Goal: Transaction & Acquisition: Purchase product/service

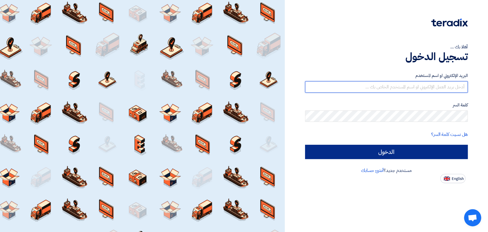
type input "[EMAIL_ADDRESS][DOMAIN_NAME]"
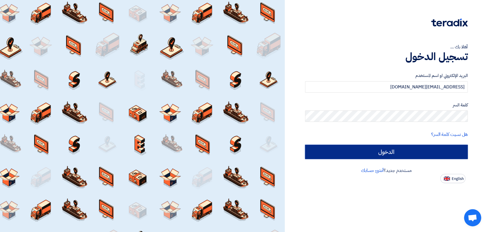
click at [384, 148] on input "الدخول" at bounding box center [386, 152] width 163 height 14
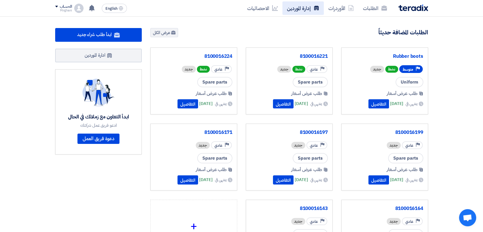
click at [311, 7] on link "إدارة الموردين" at bounding box center [303, 7] width 41 height 13
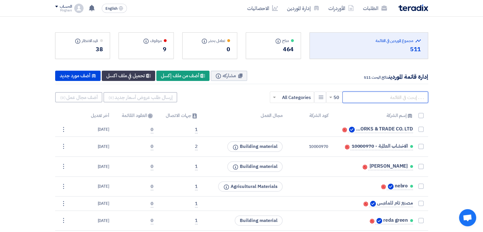
click at [390, 94] on input "text" at bounding box center [386, 97] width 86 height 11
paste input "10009406"
type input "10009406"
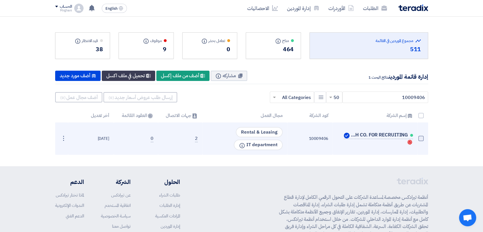
click at [420, 137] on span at bounding box center [421, 138] width 5 height 5
click at [417, 138] on input "checkbox" at bounding box center [415, 140] width 4 height 4
checkbox input "true"
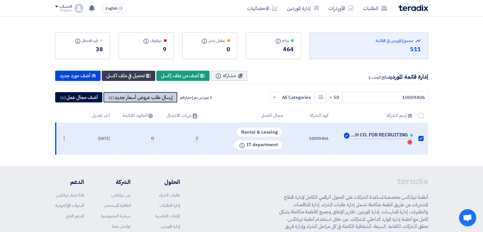
click at [156, 99] on button "إرسال طلب عروض أسعار جديد (1)" at bounding box center [141, 97] width 74 height 10
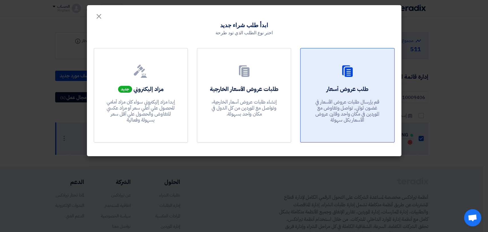
click at [334, 137] on link "طلب عروض أسعار قم بإرسال طلبات عروض الأسعار في غضون ثواني, تواصل وتفاوض مع المو…" at bounding box center [347, 95] width 94 height 94
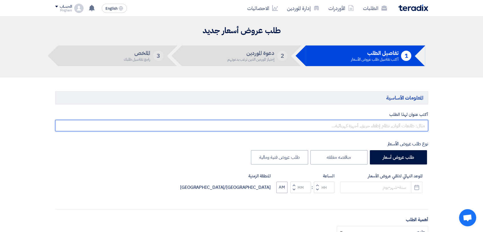
click at [357, 121] on input "text" at bounding box center [241, 125] width 373 height 11
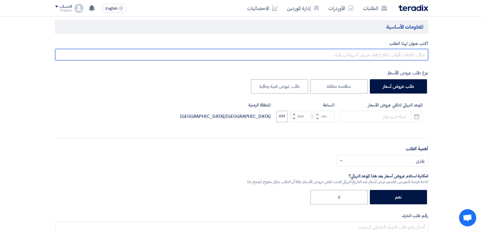
scroll to position [71, 0]
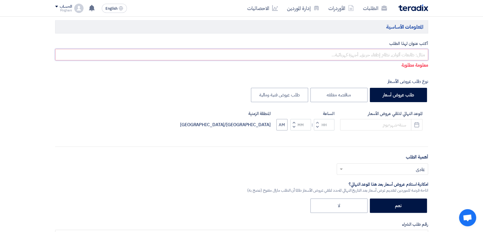
paste input "RENTAL OF MANPOWER"
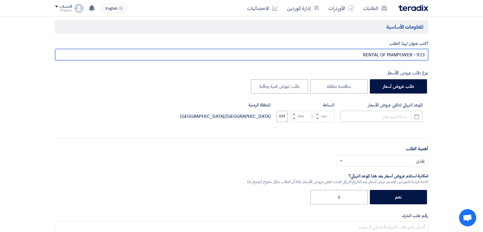
type input "RENTAL OF MANPOWER - 923"
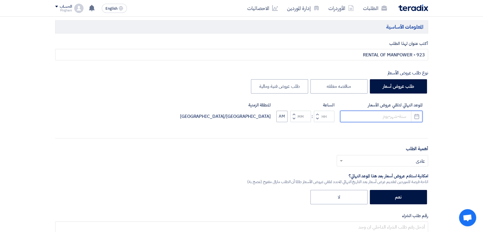
click at [372, 121] on input at bounding box center [381, 116] width 82 height 11
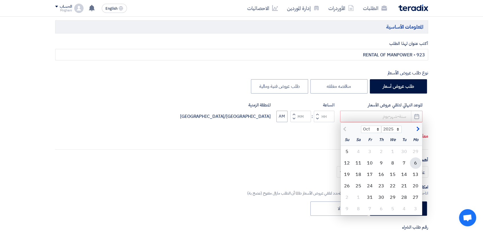
click at [416, 159] on div "6" at bounding box center [415, 162] width 11 height 11
type input "[DATE]"
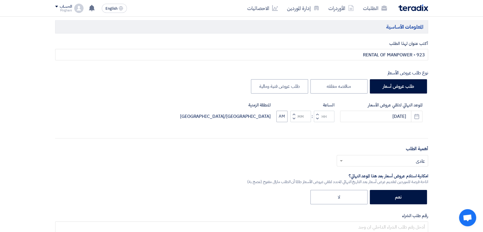
click at [318, 114] on span "button" at bounding box center [317, 114] width 2 height 4
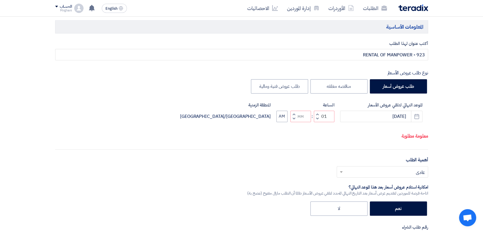
click at [293, 121] on span "button" at bounding box center [294, 118] width 2 height 4
type input "12"
type input "59"
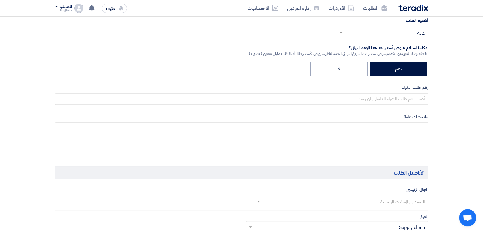
scroll to position [200, 0]
click at [332, 94] on input "text" at bounding box center [241, 98] width 373 height 11
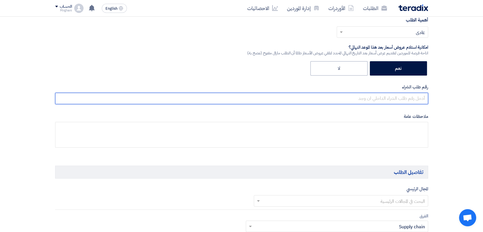
paste input "8300009906"
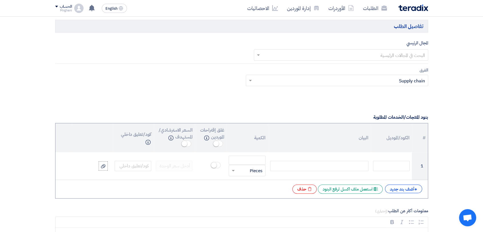
type input "8300009906"
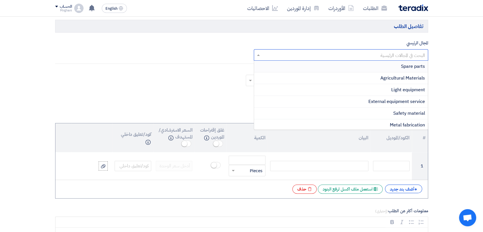
click at [377, 58] on input "text" at bounding box center [344, 55] width 163 height 9
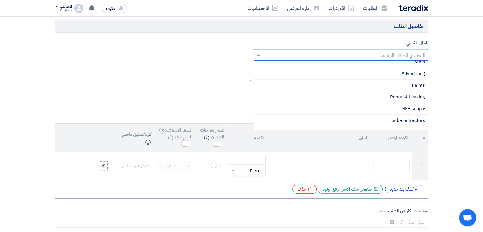
scroll to position [126, 0]
click at [377, 89] on div "Rental & Leasing" at bounding box center [341, 94] width 174 height 12
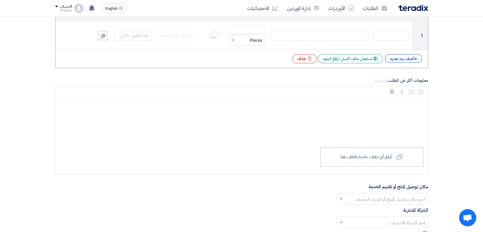
scroll to position [492, 0]
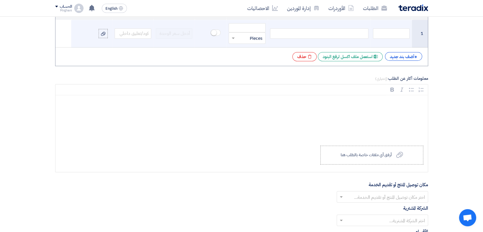
click at [354, 37] on td at bounding box center [319, 34] width 103 height 28
click at [354, 37] on div at bounding box center [319, 33] width 98 height 10
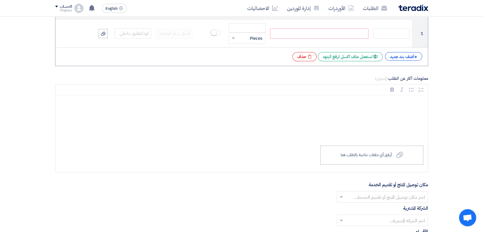
paste div
click at [398, 52] on div "+ أضف بند جديد" at bounding box center [403, 56] width 37 height 9
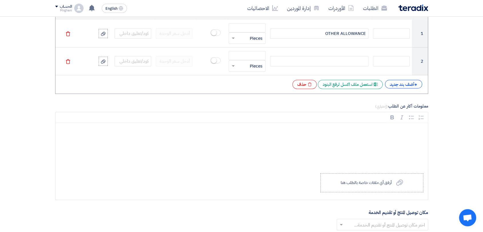
click at [402, 89] on div "# الكود/الموديل البيان الكمية غلق إقتراحات الموردين Info السعر الاسترشادي/المست…" at bounding box center [241, 42] width 373 height 103
click at [401, 86] on div "+ أضف بند جديد" at bounding box center [403, 84] width 37 height 9
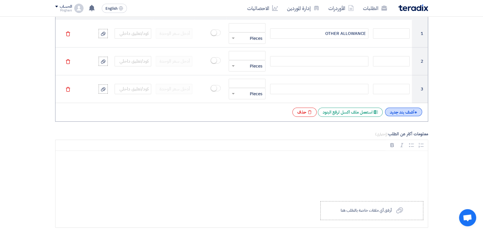
click at [403, 110] on div "+ أضف بند جديد" at bounding box center [403, 112] width 37 height 9
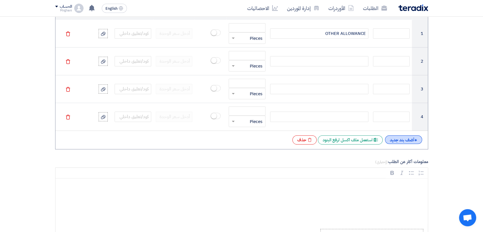
click at [407, 142] on div "+ أضف بند جديد" at bounding box center [403, 139] width 37 height 9
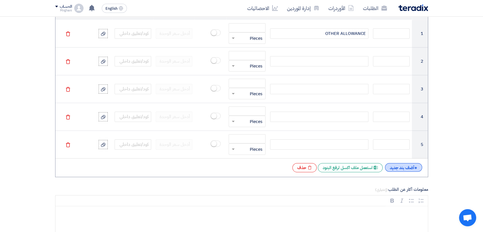
click at [406, 170] on div "+ أضف بند جديد" at bounding box center [403, 167] width 37 height 9
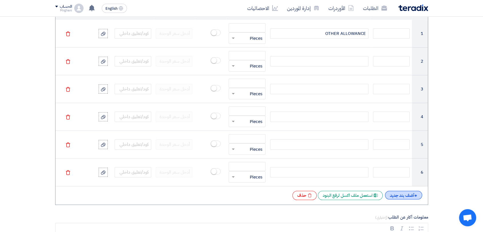
click at [405, 197] on div "+ أضف بند جديد" at bounding box center [403, 195] width 37 height 9
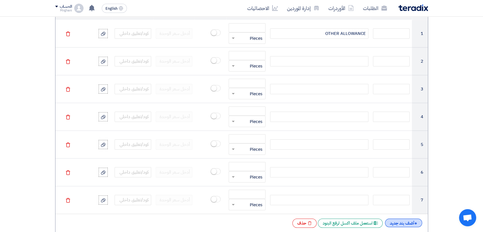
drag, startPoint x: 404, startPoint y: 216, endPoint x: 404, endPoint y: 220, distance: 4.6
click at [404, 220] on div "# الكود/الموديل البيان الكمية غلق إقتراحات الموردين Info السعر الاسترشادي/المست…" at bounding box center [241, 112] width 373 height 242
click at [404, 220] on div "+ أضف بند جديد" at bounding box center [403, 223] width 37 height 9
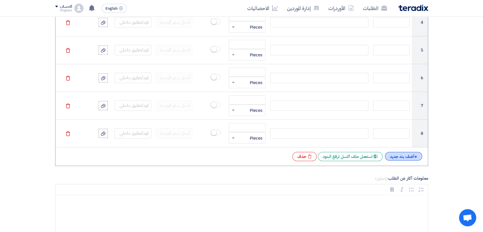
scroll to position [587, 0]
click at [400, 156] on div "+ أضف بند جديد" at bounding box center [403, 155] width 37 height 9
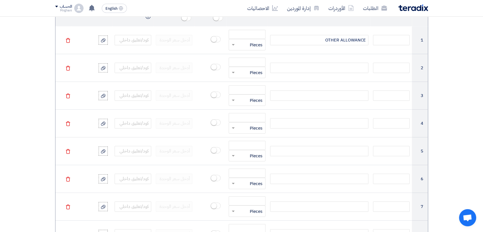
scroll to position [485, 0]
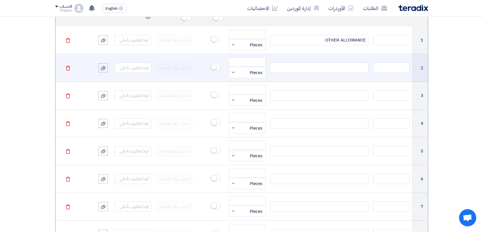
click at [339, 63] on div at bounding box center [319, 68] width 98 height 10
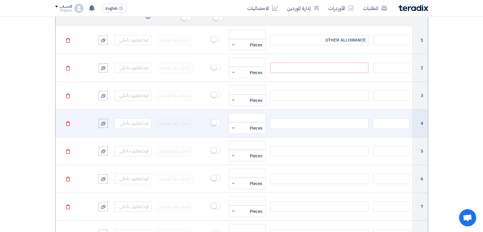
paste div
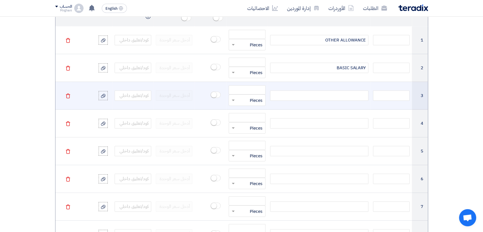
click at [315, 94] on div at bounding box center [319, 95] width 98 height 10
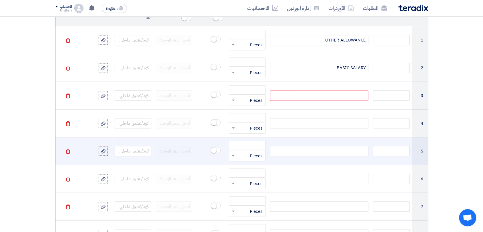
paste div
click at [321, 147] on div at bounding box center [319, 151] width 98 height 10
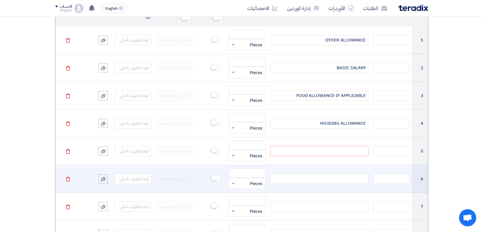
paste div
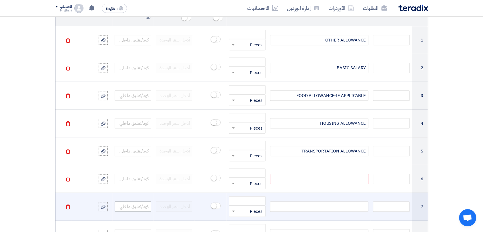
paste div
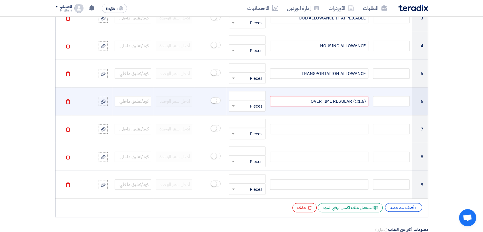
scroll to position [567, 0]
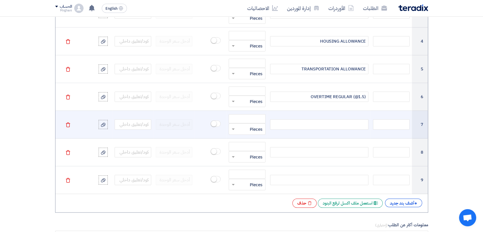
click at [317, 123] on div at bounding box center [319, 124] width 98 height 10
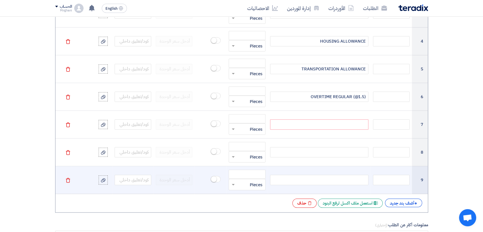
paste div
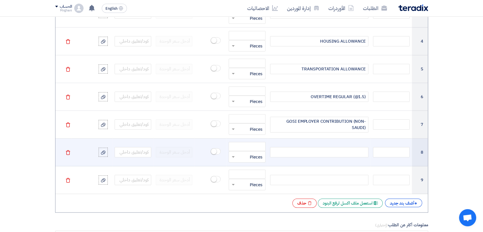
click at [317, 154] on div at bounding box center [319, 152] width 98 height 10
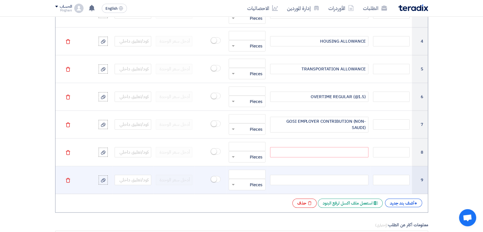
paste div
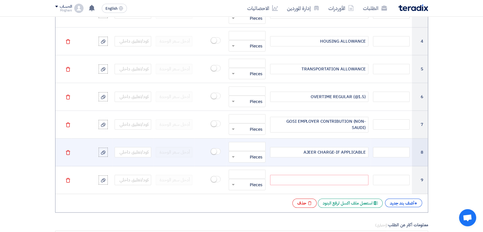
paste div
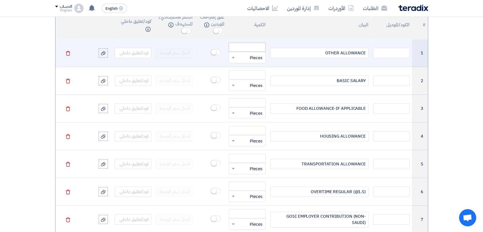
scroll to position [472, 0]
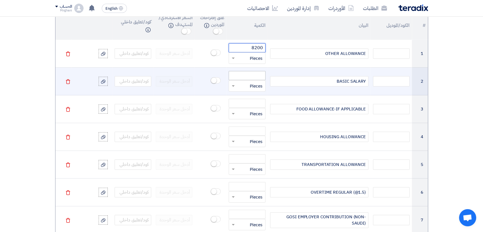
type input "8200"
click at [264, 72] on input "number" at bounding box center [247, 75] width 37 height 9
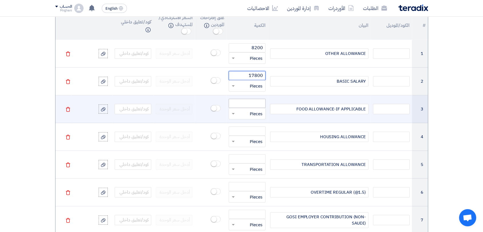
type input "17800"
click at [253, 105] on input "number" at bounding box center [247, 103] width 37 height 9
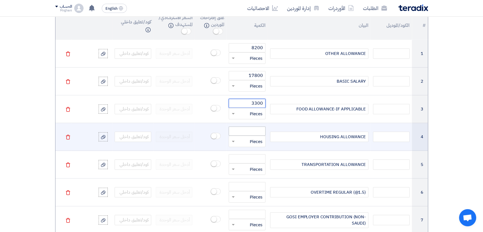
type input "3300"
click at [255, 132] on input "number" at bounding box center [247, 130] width 37 height 9
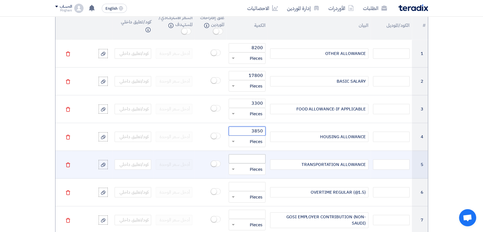
type input "3850"
click at [251, 160] on input "number" at bounding box center [247, 158] width 37 height 9
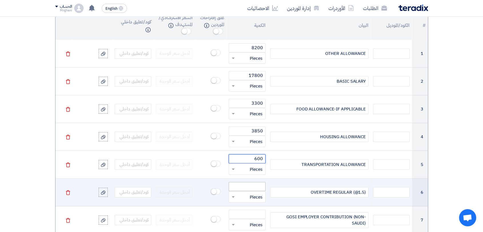
type input "600"
click at [250, 182] on input "number" at bounding box center [247, 186] width 37 height 9
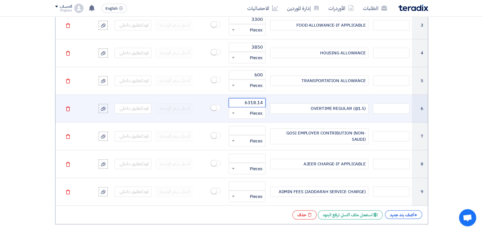
scroll to position [556, 0]
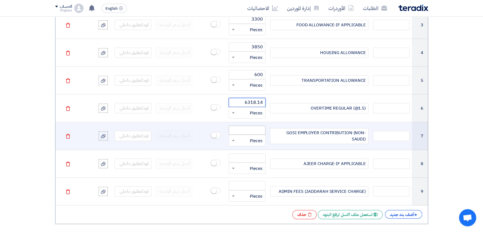
type input "6318.14"
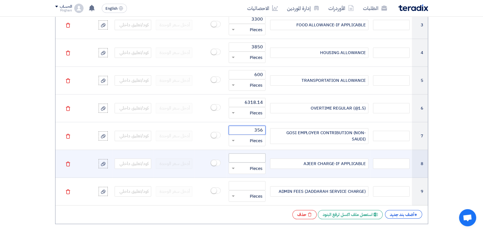
type input "356"
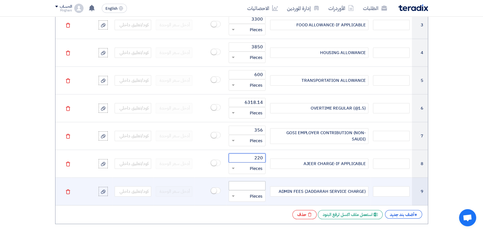
type input "220"
click at [252, 182] on input "number" at bounding box center [247, 185] width 37 height 9
type input "5500"
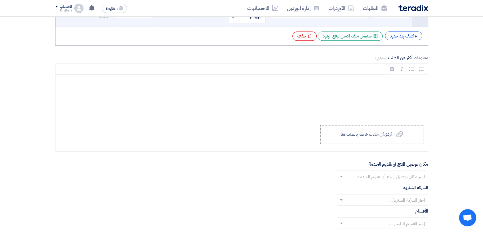
scroll to position [734, 0]
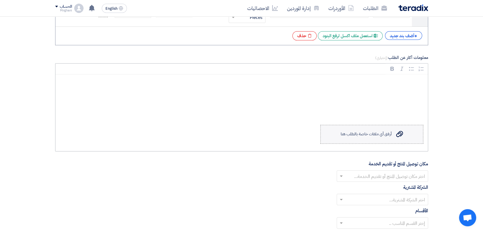
click at [368, 137] on label "Upload a file أرفق أي ملفات خاصة بالطلب هنا" at bounding box center [372, 134] width 103 height 19
click at [0, 0] on input "Upload a file أرفق أي ملفات خاصة بالطلب هنا" at bounding box center [0, 0] width 0 height 0
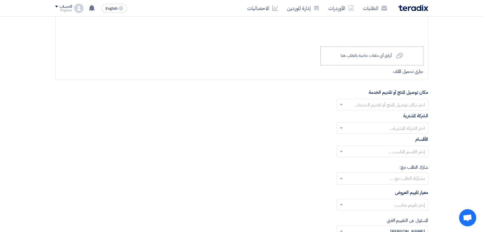
scroll to position [813, 0]
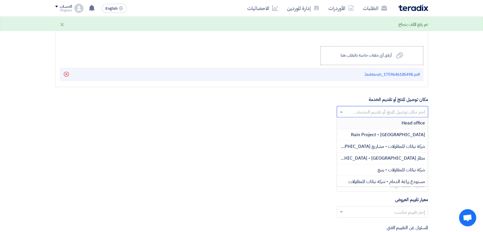
click at [385, 110] on input "text" at bounding box center [386, 112] width 80 height 9
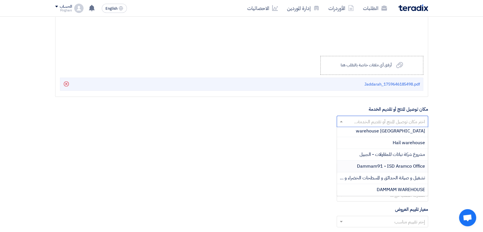
scroll to position [82, 0]
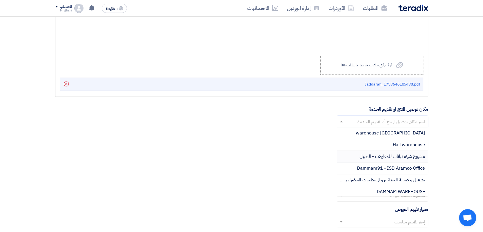
click at [368, 155] on span "مشروع شركة نباتات للمقاولات - الجبيل" at bounding box center [392, 156] width 65 height 7
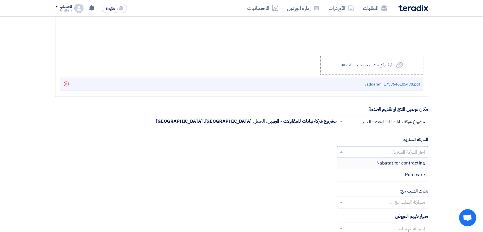
click at [375, 149] on input "text" at bounding box center [386, 152] width 80 height 9
click at [391, 160] on span "Nabatat for contracting" at bounding box center [401, 163] width 49 height 7
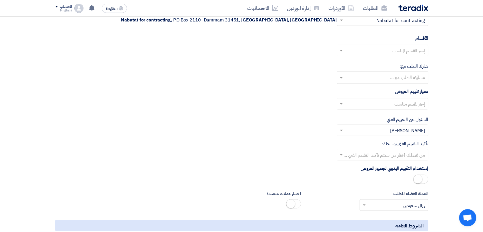
scroll to position [935, 0]
drag, startPoint x: 391, startPoint y: 46, endPoint x: 391, endPoint y: 55, distance: 9.2
click at [391, 55] on ng-select "إختر القسم المناسب .. General Department" at bounding box center [383, 49] width 92 height 11
click at [391, 56] on div "General Department" at bounding box center [382, 61] width 91 height 11
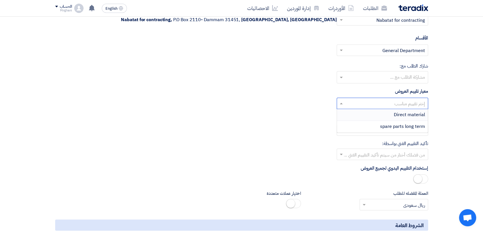
drag, startPoint x: 394, startPoint y: 104, endPoint x: 394, endPoint y: 114, distance: 9.7
click at [394, 109] on ng-select "إختر تقييم مناسب Direct material spare parts long term" at bounding box center [383, 103] width 92 height 11
click at [394, 114] on div "Direct material" at bounding box center [382, 115] width 91 height 12
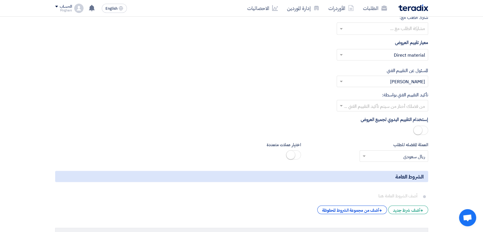
scroll to position [991, 0]
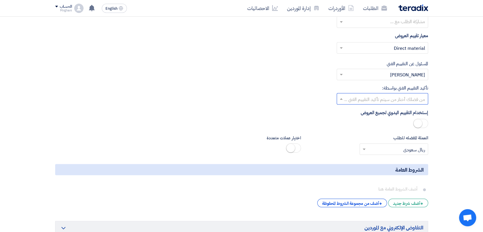
click at [397, 95] on input "text" at bounding box center [386, 99] width 80 height 9
click at [398, 121] on div "[PERSON_NAME]" at bounding box center [382, 122] width 91 height 12
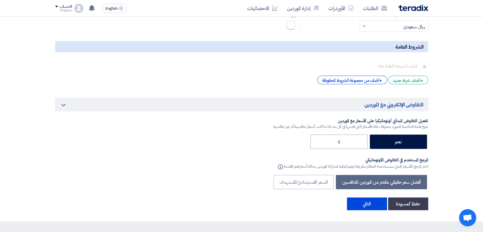
scroll to position [1233, 0]
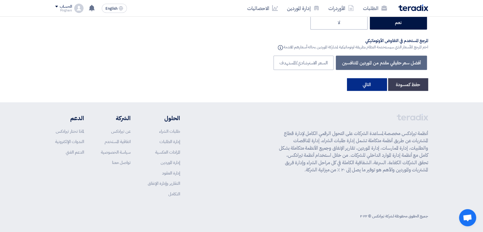
click at [366, 88] on button "التالي" at bounding box center [367, 84] width 40 height 13
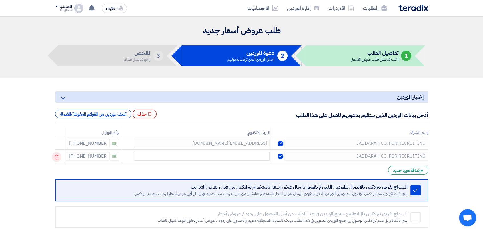
click at [55, 160] on icon at bounding box center [57, 157] width 10 height 10
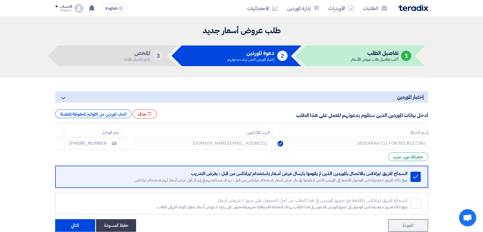
scroll to position [142, 0]
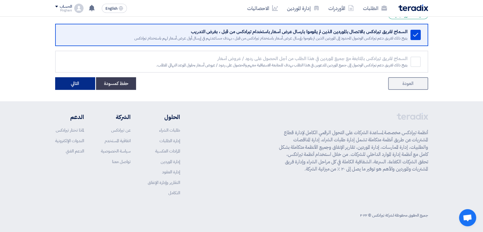
drag, startPoint x: 67, startPoint y: 91, endPoint x: 74, endPoint y: 84, distance: 9.9
click at [74, 84] on section "إختيار الموردين Minimize/Maximize Category أدخل بيانات الموردين الذين ستقوم بدع…" at bounding box center [241, 19] width 483 height 166
click at [74, 84] on button "التالي" at bounding box center [75, 83] width 40 height 13
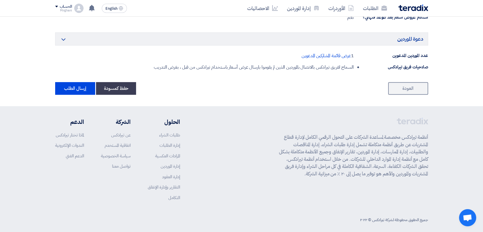
scroll to position [419, 0]
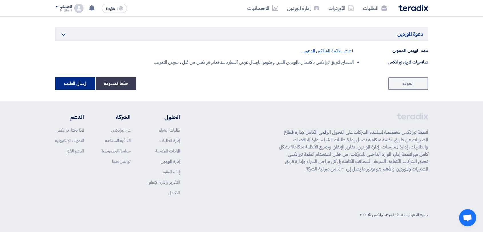
click at [76, 82] on button "إرسال الطلب" at bounding box center [75, 83] width 40 height 13
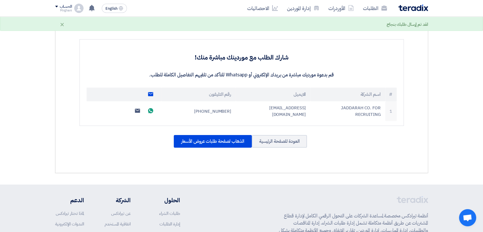
scroll to position [212, 0]
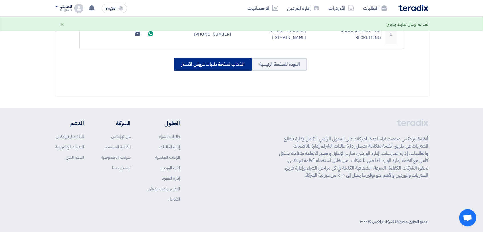
click at [191, 58] on div "الذهاب لصفحة طلبات عروض الأسعار" at bounding box center [213, 64] width 78 height 13
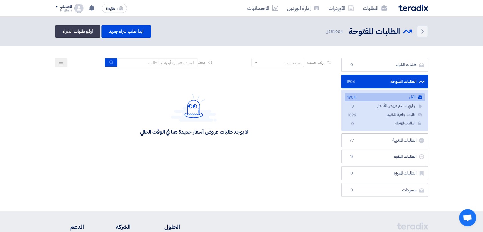
drag, startPoint x: 191, startPoint y: 56, endPoint x: 209, endPoint y: 78, distance: 28.0
click at [209, 78] on section "طلبات الشراء طلبات الشراء 0 الطلبات المفتوحة الطلبات المفتوحة 1904 الكل الكل 19…" at bounding box center [241, 128] width 483 height 165
click at [209, 78] on div "لا يوجد طلبات عروض أسعار جديدة هنا في الوقت الحالي" at bounding box center [194, 115] width 278 height 86
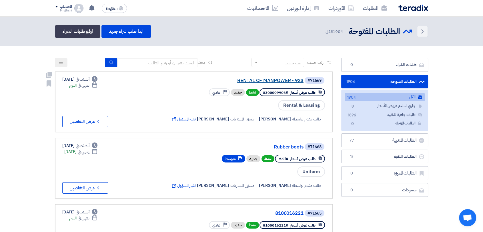
click at [252, 80] on link "RENTAL OF MANPOWER - 923" at bounding box center [246, 80] width 114 height 5
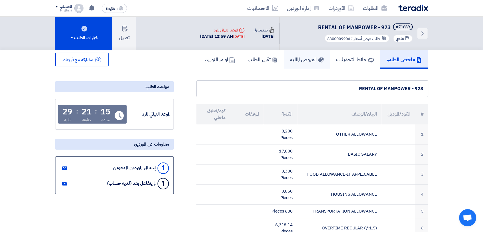
click at [293, 51] on link "العروض الماليه" at bounding box center [307, 59] width 46 height 18
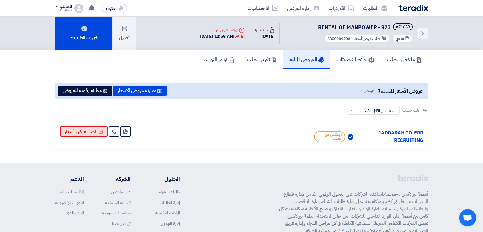
click at [89, 126] on button "إنشاء عرض أسعار" at bounding box center [84, 131] width 48 height 10
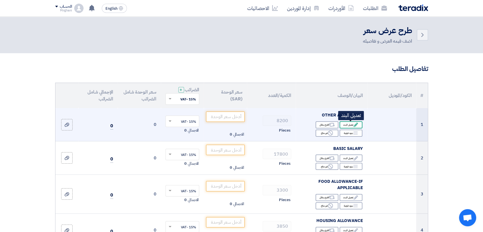
click at [345, 127] on div "Edit تعديل البند" at bounding box center [351, 124] width 23 height 7
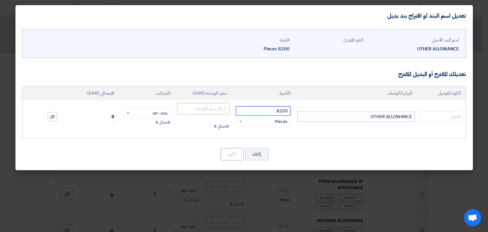
drag, startPoint x: 261, startPoint y: 112, endPoint x: 346, endPoint y: 114, distance: 85.0
click at [346, 114] on tr "OTHER ALLOWANCE 8200 RFQ_STEP1.ITEMS.2.TYPE_PLACEHOLDER" at bounding box center [244, 116] width 443 height 33
click at [215, 109] on input "number" at bounding box center [204, 109] width 52 height 10
paste input "8200"
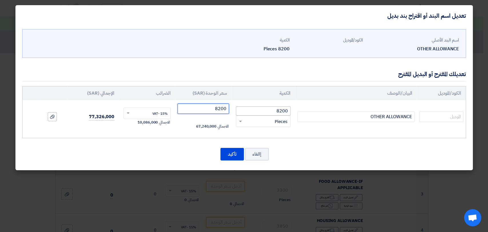
type input "8200"
drag, startPoint x: 268, startPoint y: 107, endPoint x: 347, endPoint y: 98, distance: 79.4
click at [347, 98] on table "الكود/الموديل البيان/الوصف الكمية سعر الوحدة (SAR) [DEMOGRAPHIC_DATA] الإجمالي …" at bounding box center [244, 109] width 443 height 47
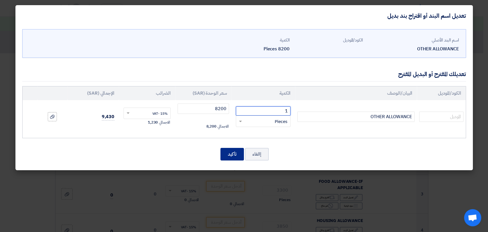
type input "1"
click at [237, 157] on button "تأكيد" at bounding box center [232, 154] width 23 height 13
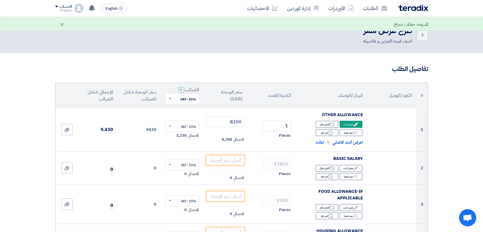
scroll to position [65, 0]
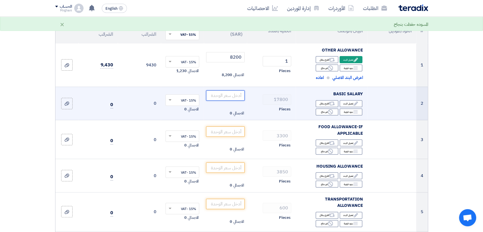
click at [223, 98] on input "number" at bounding box center [225, 95] width 39 height 10
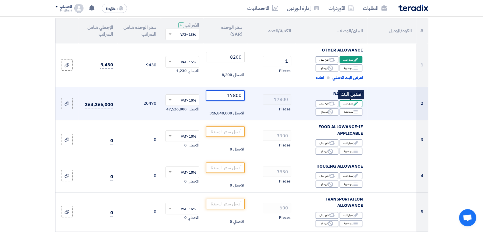
type input "17800"
click at [346, 102] on div "Edit تعديل البند" at bounding box center [351, 103] width 23 height 7
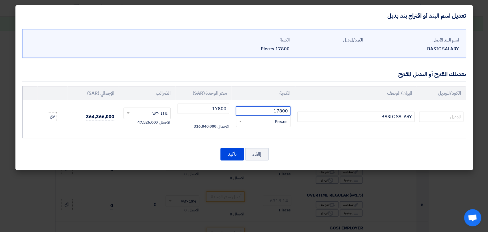
drag, startPoint x: 252, startPoint y: 110, endPoint x: 410, endPoint y: 94, distance: 158.9
click at [410, 94] on table "الكود/الموديل البيان/الوصف الكمية سعر الوحدة (SAR) [DEMOGRAPHIC_DATA] الإجمالي …" at bounding box center [244, 109] width 443 height 47
type input "1"
click at [237, 152] on button "تأكيد" at bounding box center [232, 154] width 23 height 13
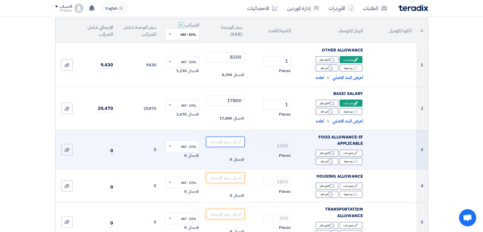
click at [216, 140] on input "number" at bounding box center [225, 142] width 39 height 10
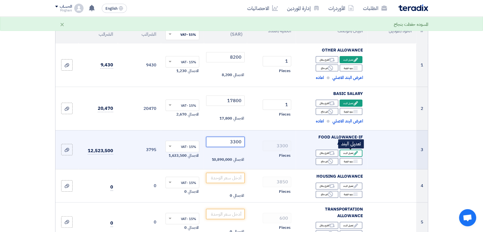
type input "3300"
click at [350, 154] on div "Edit تعديل البند" at bounding box center [351, 153] width 23 height 7
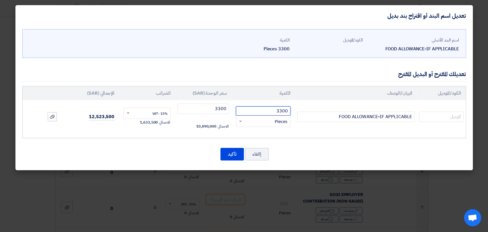
drag, startPoint x: 254, startPoint y: 108, endPoint x: 414, endPoint y: 110, distance: 159.9
click at [414, 110] on tr "FOOD ALLOWANCE-IF APPLICABLE 3300 RFQ_STEP1.ITEMS.2.TYPE_PLACEHOLDER × Pieces" at bounding box center [244, 116] width 443 height 33
type input "1"
click at [235, 154] on button "تأكيد" at bounding box center [232, 154] width 23 height 13
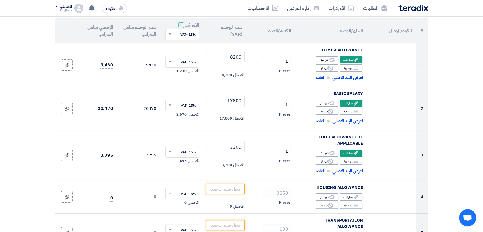
scroll to position [166, 0]
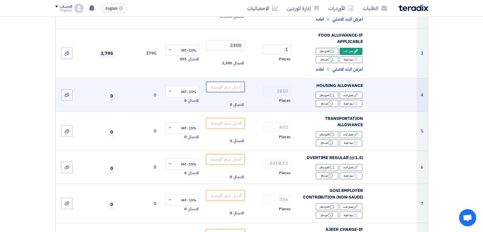
click at [229, 90] on input "number" at bounding box center [225, 87] width 39 height 10
type input "3850"
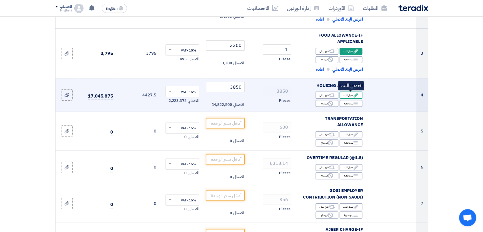
click at [350, 94] on div "Edit تعديل البند" at bounding box center [351, 95] width 23 height 7
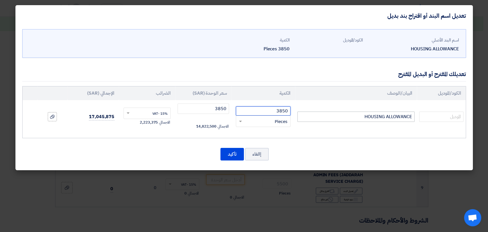
drag, startPoint x: 270, startPoint y: 111, endPoint x: 333, endPoint y: 114, distance: 62.4
click at [333, 114] on tr "HOUSING ALLOWANCE 3850 RFQ_STEP1.ITEMS.2.TYPE_PLACEHOLDER × Pieces" at bounding box center [244, 116] width 443 height 33
type input "1"
click at [229, 152] on button "تأكيد" at bounding box center [232, 154] width 23 height 13
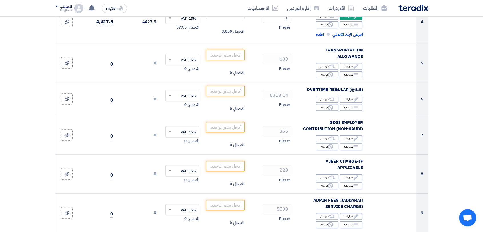
scroll to position [245, 0]
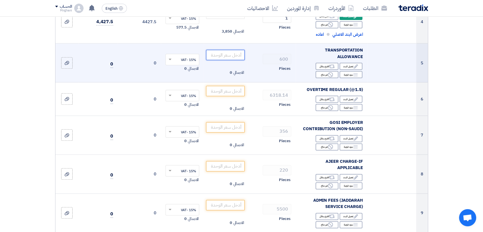
click at [229, 53] on input "number" at bounding box center [225, 55] width 39 height 10
type input "600"
click at [349, 65] on div "Edit تعديل البند" at bounding box center [351, 66] width 23 height 7
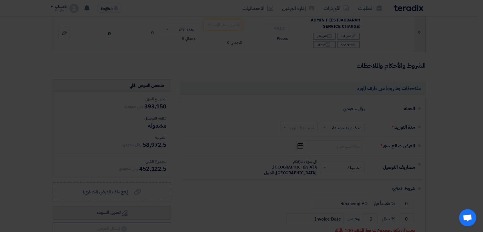
scroll to position [108, 0]
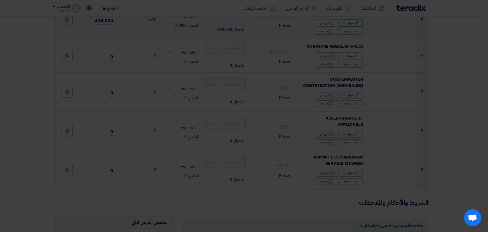
click at [349, 65] on div "تعديلك المقترح أو البديل المقترح" at bounding box center [244, 60] width 444 height 15
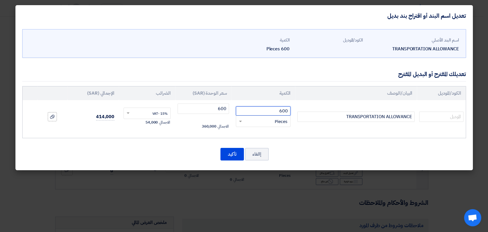
drag, startPoint x: 273, startPoint y: 111, endPoint x: 339, endPoint y: 110, distance: 66.4
click at [339, 110] on tr "TRANSPORTATION ALLOWANCE 600 RFQ_STEP1.ITEMS.2.TYPE_PLACEHOLDER × Pieces" at bounding box center [244, 116] width 443 height 33
type input "1"
click at [231, 154] on button "تأكيد" at bounding box center [232, 154] width 23 height 13
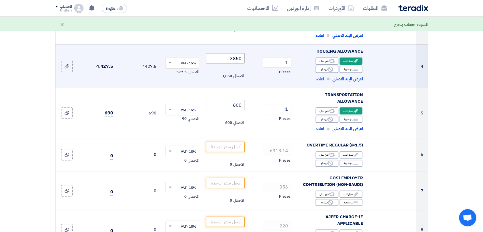
scroll to position [278, 0]
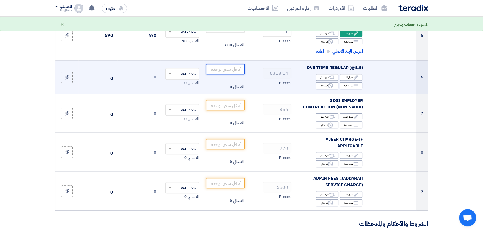
click at [229, 67] on input "number" at bounding box center [225, 69] width 39 height 10
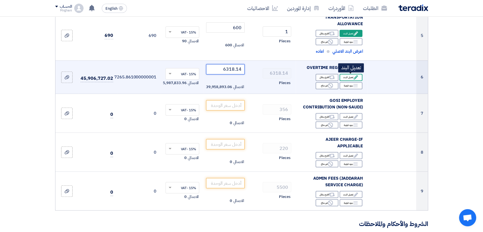
type input "6318.14"
click at [354, 76] on icon "Edit" at bounding box center [356, 77] width 5 height 5
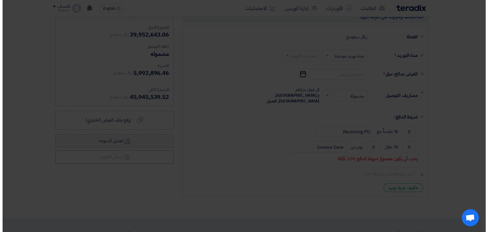
scroll to position [141, 0]
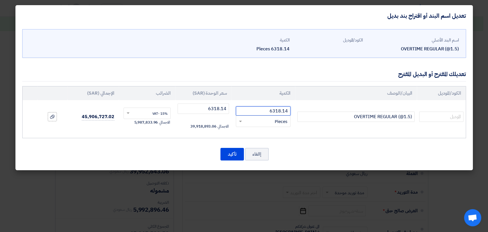
drag, startPoint x: 252, startPoint y: 112, endPoint x: 406, endPoint y: 103, distance: 153.8
click at [406, 103] on tr "OVERTIME REGULAR (@1.5) 6318.14 RFQ_STEP1.ITEMS.2.TYPE_PLACEHOLDER × Pieces" at bounding box center [244, 116] width 443 height 33
type input "1"
click at [234, 152] on button "تأكيد" at bounding box center [232, 154] width 23 height 13
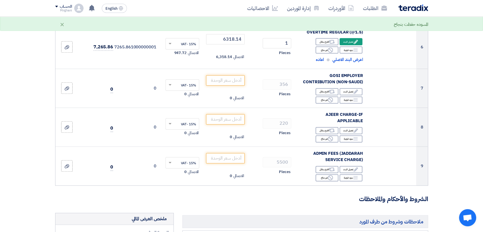
scroll to position [311, 0]
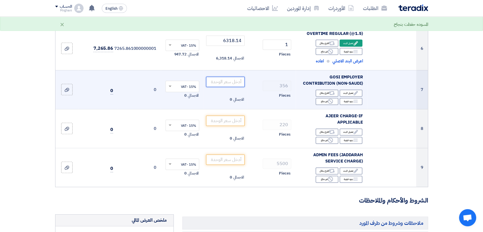
click at [216, 82] on input "number" at bounding box center [225, 82] width 39 height 10
type input "356"
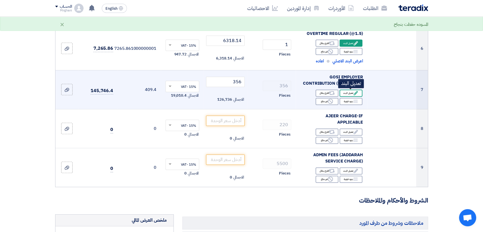
click at [355, 94] on icon "Edit" at bounding box center [356, 92] width 5 height 5
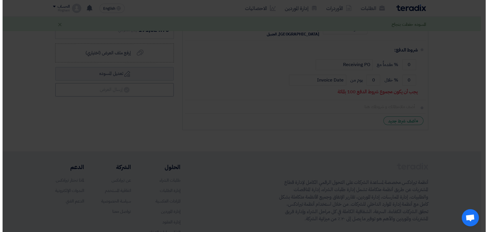
scroll to position [132, 0]
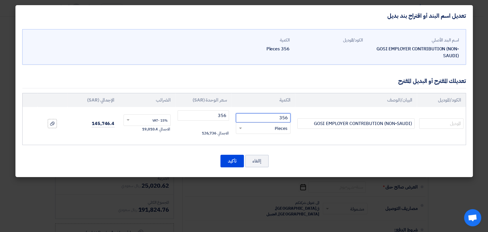
drag, startPoint x: 275, startPoint y: 114, endPoint x: 339, endPoint y: 112, distance: 63.5
click at [339, 112] on tr "GOSI EMPLOYER CONTRIBUTION (NON-SAUDI) 356 RFQ_STEP1.ITEMS.2.TYPE_PLACEHOLDER" at bounding box center [244, 123] width 443 height 33
type input "1"
click at [228, 160] on button "تأكيد" at bounding box center [232, 161] width 23 height 13
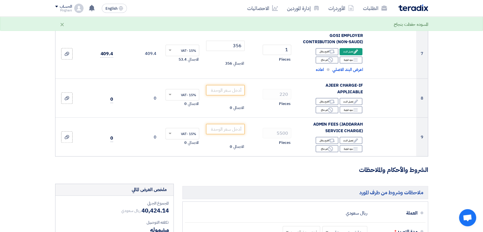
scroll to position [344, 0]
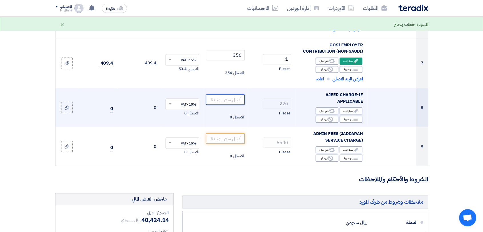
click at [221, 101] on input "number" at bounding box center [225, 99] width 39 height 10
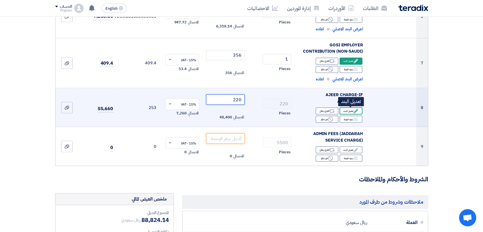
type input "220"
click at [347, 110] on div "Edit تعديل البند" at bounding box center [351, 110] width 23 height 7
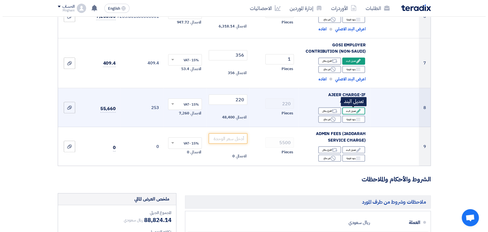
scroll to position [114, 0]
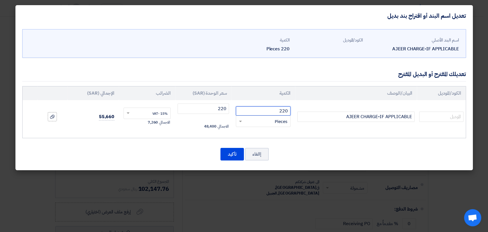
drag, startPoint x: 267, startPoint y: 113, endPoint x: 373, endPoint y: 108, distance: 105.9
click at [373, 108] on tr "AJEER CHARGE-IF APPLICABLE 220 RFQ_STEP1.ITEMS.2.TYPE_PLACEHOLDER × Pieces" at bounding box center [244, 116] width 443 height 33
type input "1"
click at [236, 151] on button "تأكيد" at bounding box center [232, 154] width 23 height 13
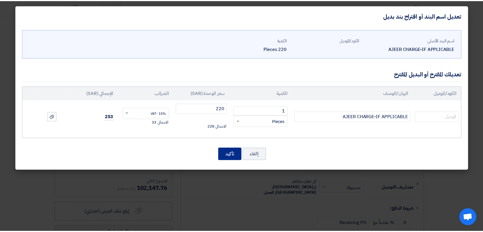
scroll to position [437, 0]
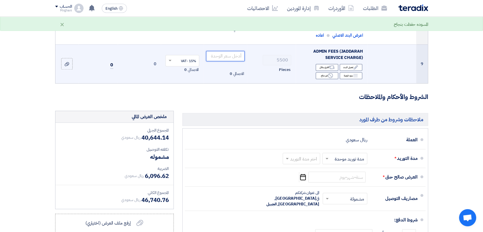
click at [225, 59] on input "number" at bounding box center [225, 56] width 39 height 10
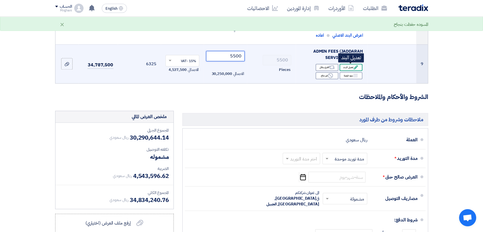
type input "5500"
click at [360, 67] on div "Edit تعديل البند" at bounding box center [351, 67] width 23 height 7
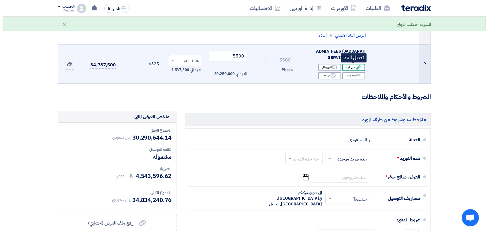
scroll to position [114, 0]
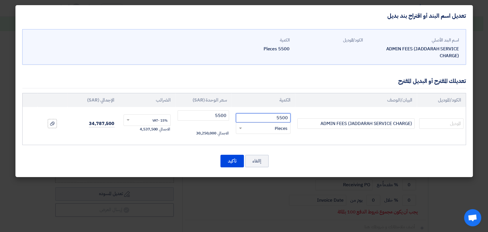
drag, startPoint x: 268, startPoint y: 119, endPoint x: 327, endPoint y: 104, distance: 61.4
click at [327, 104] on table "الكود/الموديل البيان/الوصف الكمية سعر الوحدة (SAR) [DEMOGRAPHIC_DATA] الإجمالي …" at bounding box center [244, 116] width 443 height 47
type input "1"
click at [233, 157] on button "تأكيد" at bounding box center [232, 161] width 23 height 13
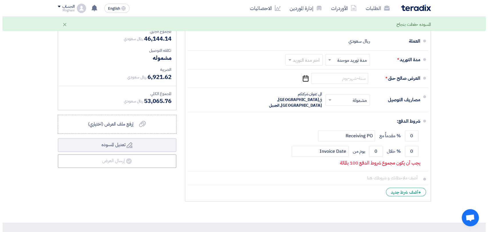
scroll to position [547, 0]
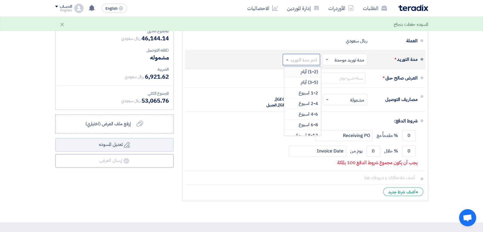
click at [297, 54] on div "اختر مدة التوريد" at bounding box center [301, 59] width 37 height 11
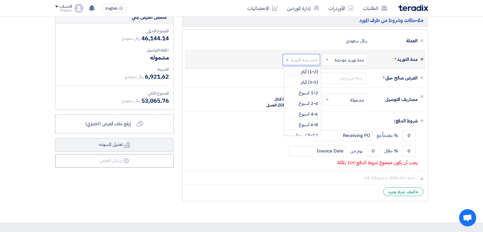
click at [297, 70] on div "(1-2) أيام" at bounding box center [302, 72] width 37 height 11
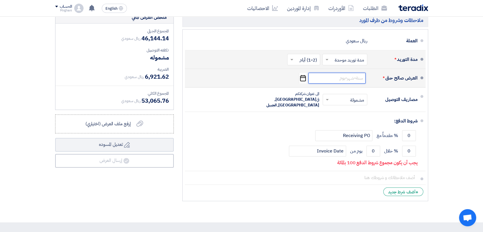
click at [323, 79] on input at bounding box center [337, 78] width 57 height 11
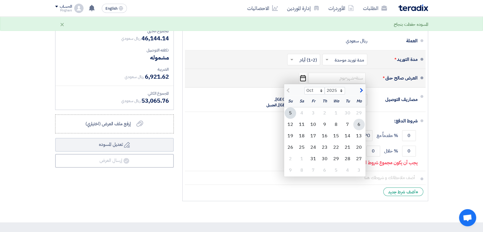
click at [358, 128] on div "6" at bounding box center [359, 124] width 11 height 11
type input "[DATE]"
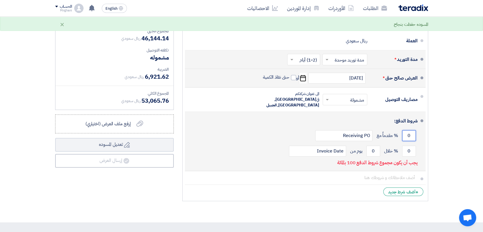
click at [414, 130] on input "0" at bounding box center [409, 135] width 14 height 11
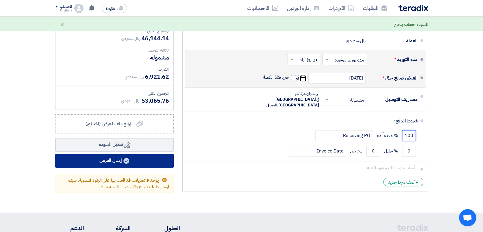
type input "100"
click at [139, 156] on button "إرسال العرض" at bounding box center [114, 161] width 119 height 14
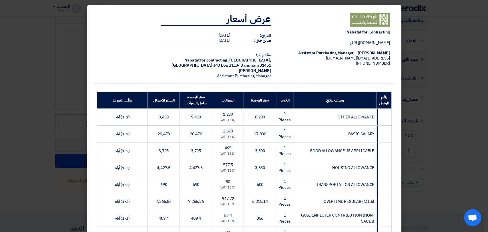
scroll to position [155, 0]
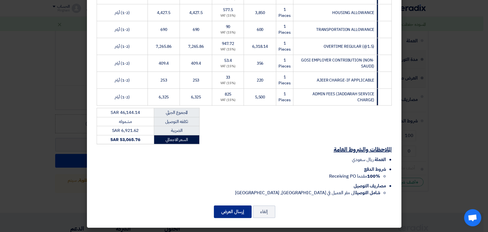
click at [227, 208] on button "إرسال العرض" at bounding box center [233, 211] width 38 height 13
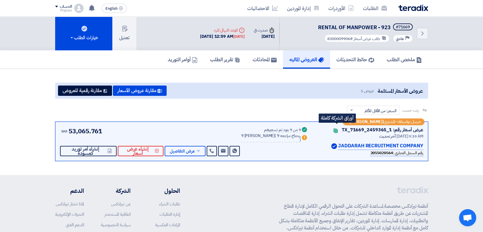
click at [336, 129] on icon "Contacts" at bounding box center [335, 130] width 5 height 5
click at [338, 130] on use at bounding box center [336, 130] width 4 height 5
drag, startPoint x: 343, startPoint y: 130, endPoint x: 391, endPoint y: 129, distance: 47.5
click at [391, 129] on div "عرض أسعار رقم: TX_71669_2459365_1" at bounding box center [383, 129] width 82 height 7
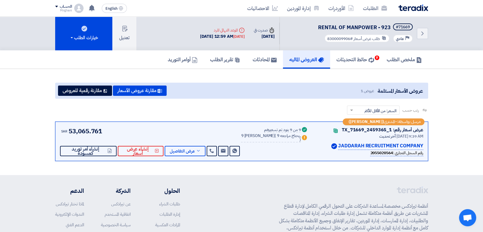
copy div "TX_71669_2459365_1"
click at [195, 152] on span "عرض التفاصيل" at bounding box center [182, 151] width 25 height 4
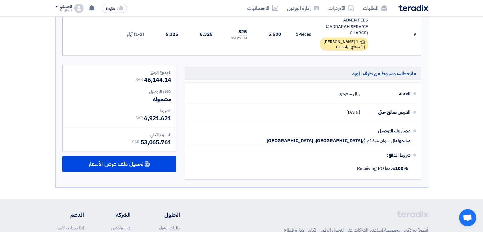
scroll to position [507, 0]
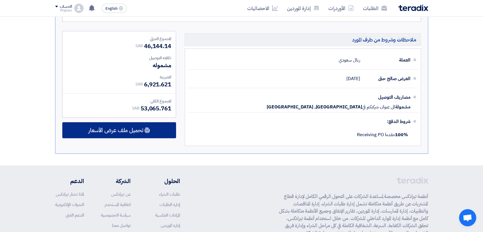
click at [155, 134] on div "تحميل ملف عرض الأسعار" at bounding box center [119, 130] width 114 height 16
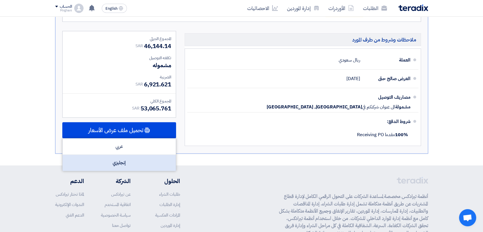
click at [156, 165] on div "إنجليزي" at bounding box center [119, 163] width 113 height 16
